Goal: Navigation & Orientation: Find specific page/section

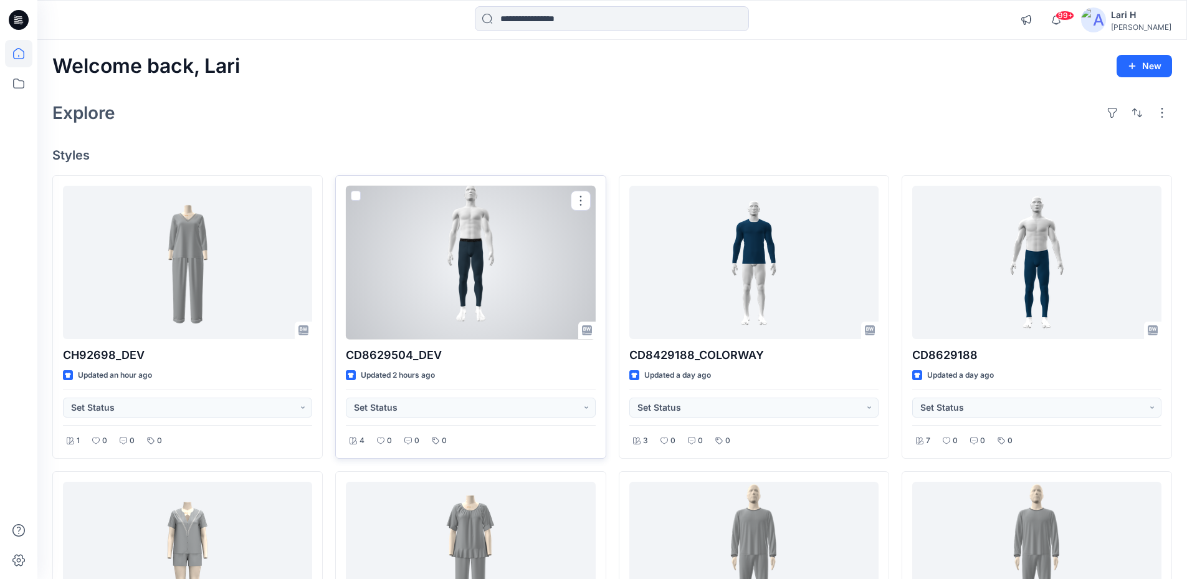
click at [463, 245] on div at bounding box center [470, 263] width 249 height 154
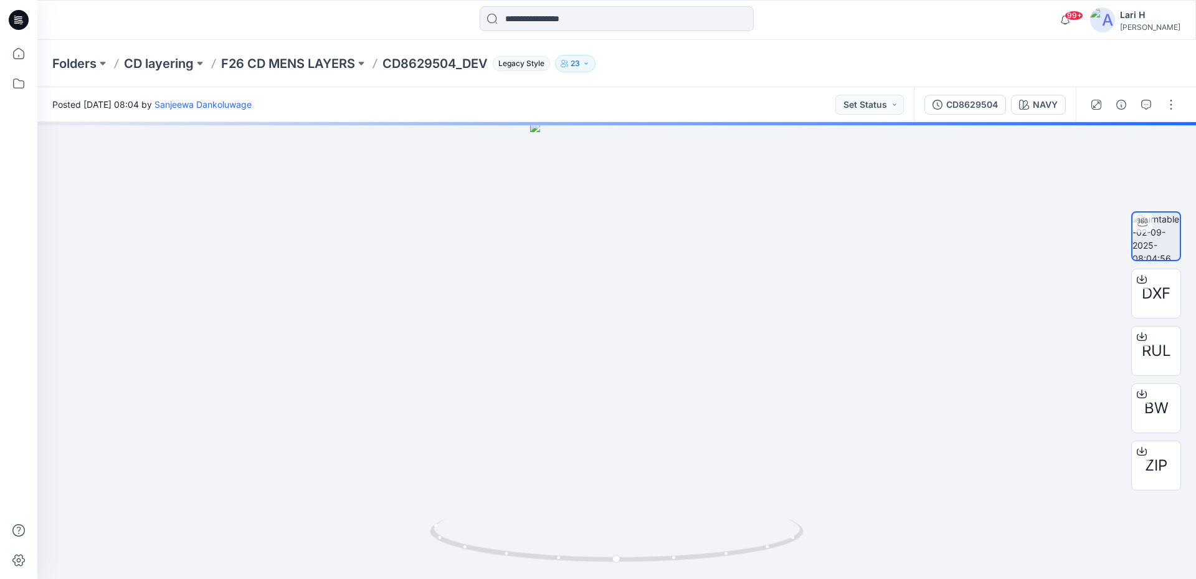
click at [11, 16] on icon at bounding box center [19, 20] width 20 height 20
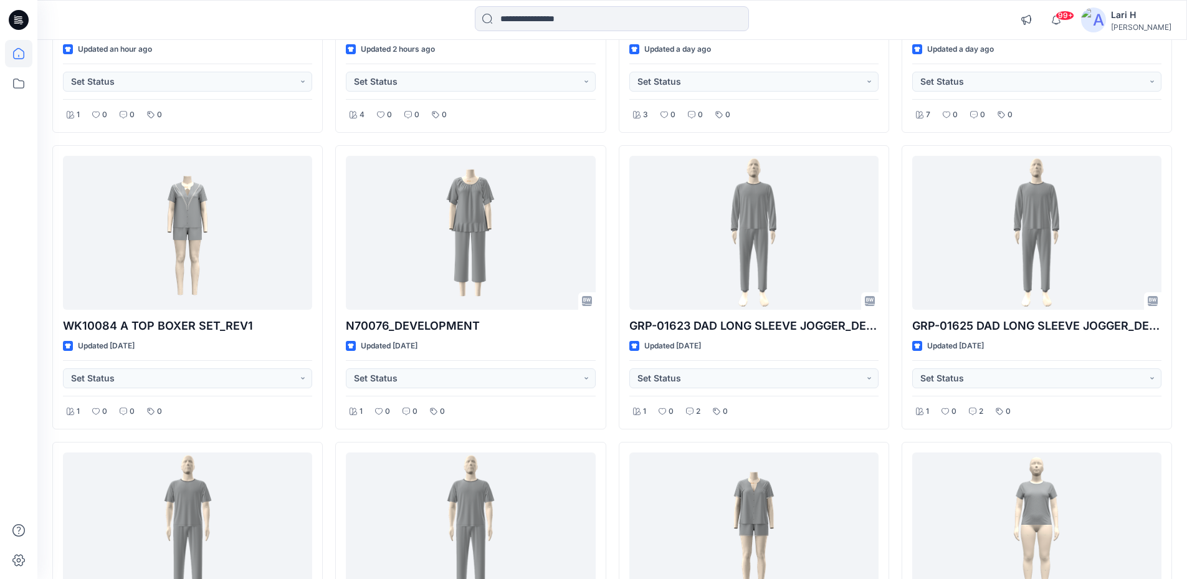
scroll to position [374, 0]
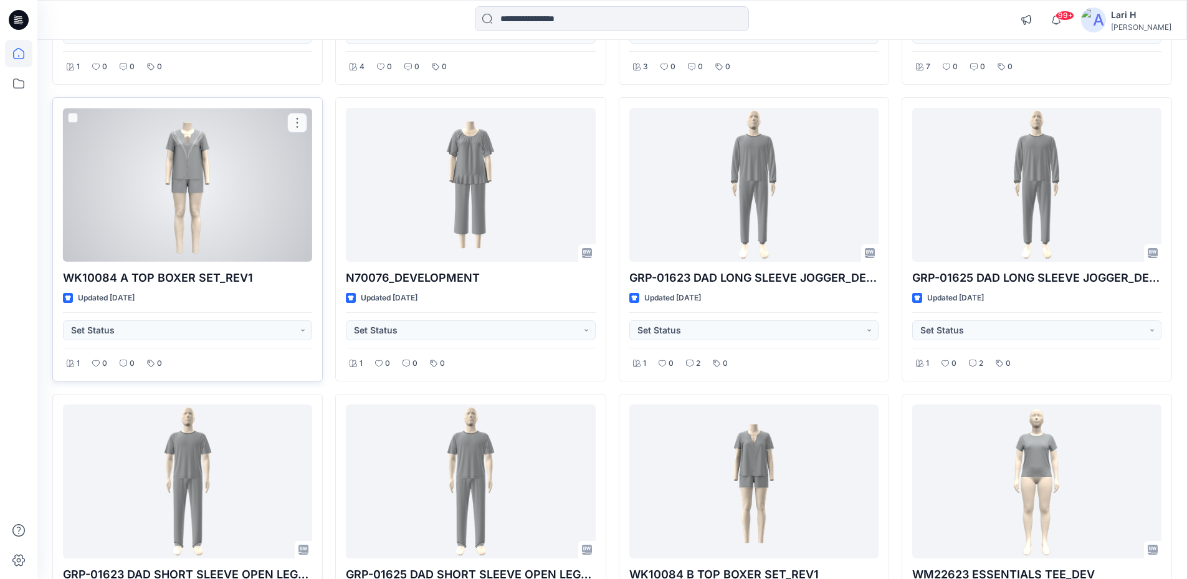
click at [149, 192] on div at bounding box center [187, 185] width 249 height 154
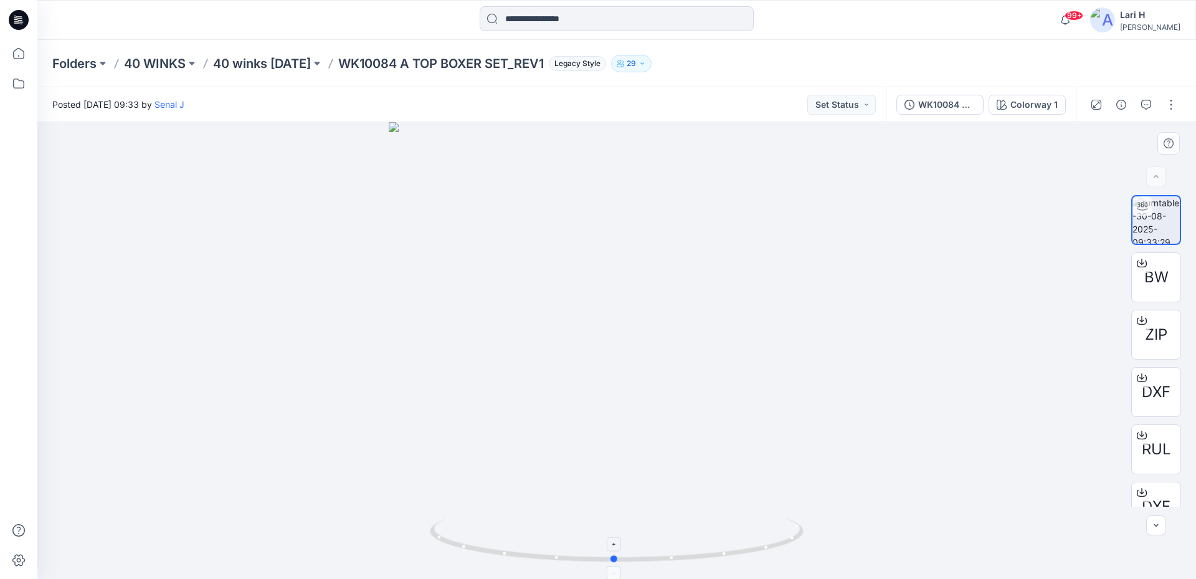
click at [781, 551] on icon at bounding box center [618, 541] width 377 height 47
click at [12, 12] on icon at bounding box center [19, 20] width 20 height 20
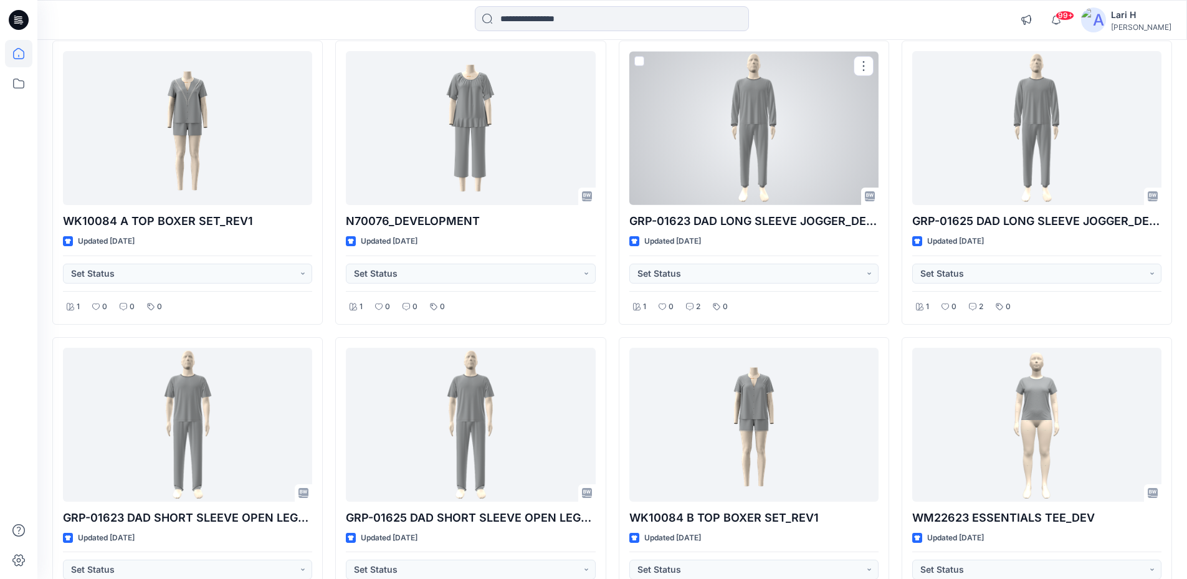
scroll to position [533, 0]
